Goal: Information Seeking & Learning: Learn about a topic

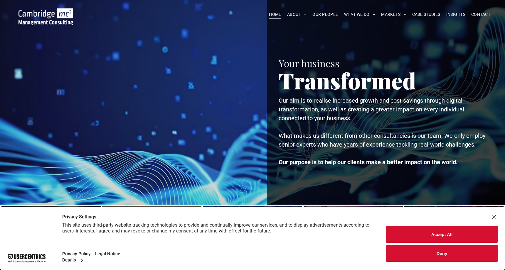
click at [403, 234] on button "Accept All" at bounding box center [442, 234] width 112 height 17
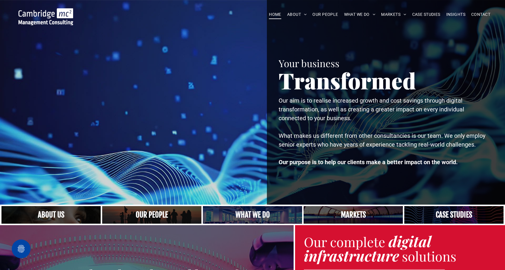
click at [152, 211] on link "A crowd in silhouette at sunset, on a rise or lookout point" at bounding box center [151, 215] width 105 height 19
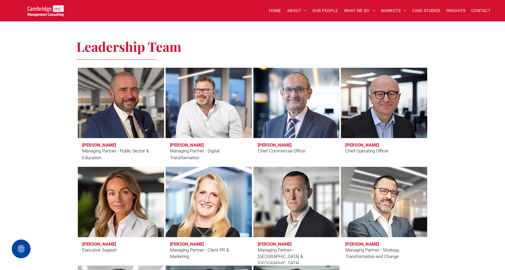
scroll to position [381, 0]
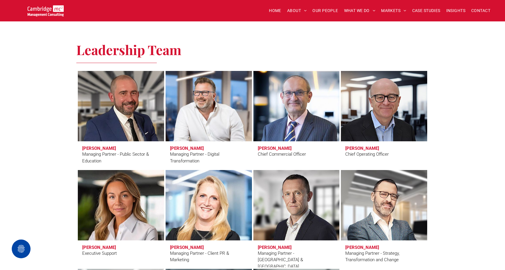
click at [186, 150] on h3 "Simon Crimp" at bounding box center [187, 148] width 34 height 5
click at [185, 109] on link at bounding box center [208, 106] width 91 height 75
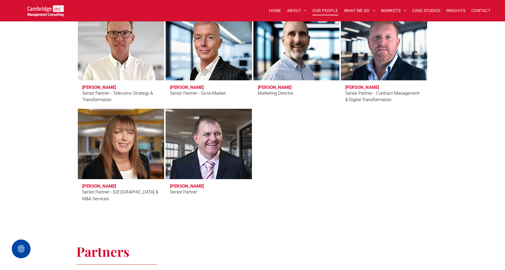
scroll to position [986, 0]
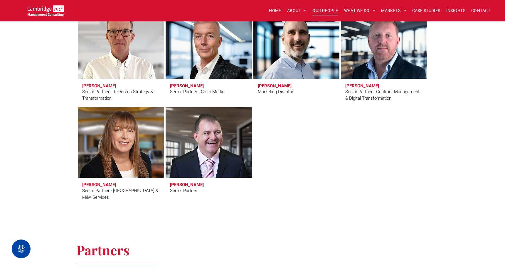
click at [90, 184] on h3 "Kathy Togher" at bounding box center [99, 184] width 34 height 5
click at [120, 143] on link "Kathy Togher" at bounding box center [120, 142] width 91 height 75
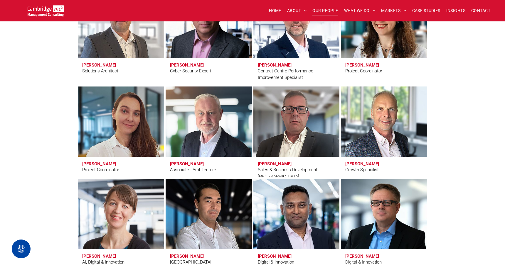
scroll to position [1824, 0]
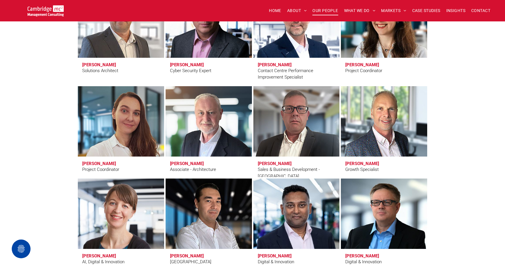
click at [87, 68] on div "Solutions Architect" at bounding box center [100, 71] width 36 height 7
click at [96, 37] on link at bounding box center [120, 22] width 91 height 75
